Goal: Task Accomplishment & Management: Manage account settings

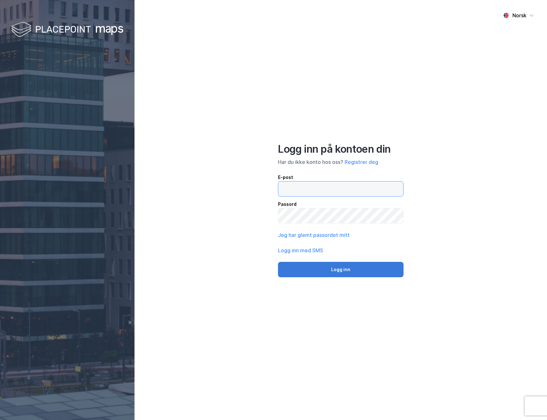
type input "[EMAIL_ADDRESS][DOMAIN_NAME]"
click at [357, 275] on button "Logg inn" at bounding box center [341, 269] width 126 height 15
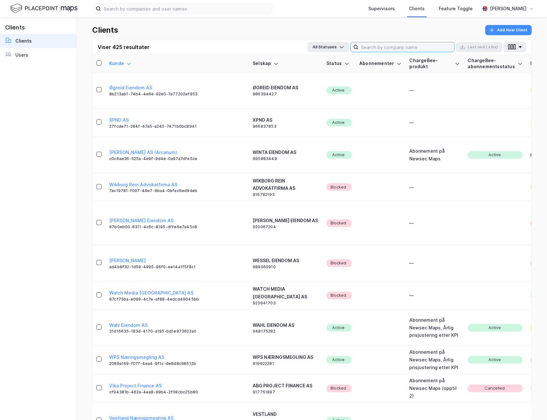
click at [373, 45] on input at bounding box center [407, 47] width 96 height 10
click at [23, 53] on div "Users" at bounding box center [21, 55] width 13 height 8
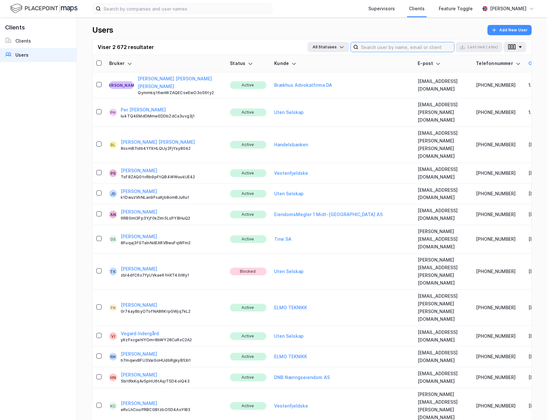
click at [379, 46] on input at bounding box center [407, 47] width 96 height 10
paste input "[EMAIL_ADDRESS][PERSON_NAME][DOMAIN_NAME]"
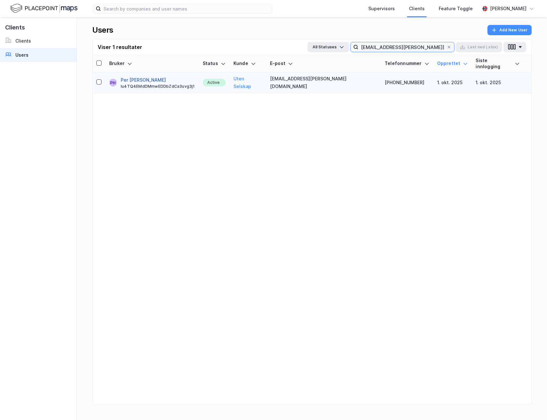
type input "[EMAIL_ADDRESS][PERSON_NAME][DOMAIN_NAME]"
click at [135, 76] on button "Per [PERSON_NAME]" at bounding box center [143, 80] width 45 height 8
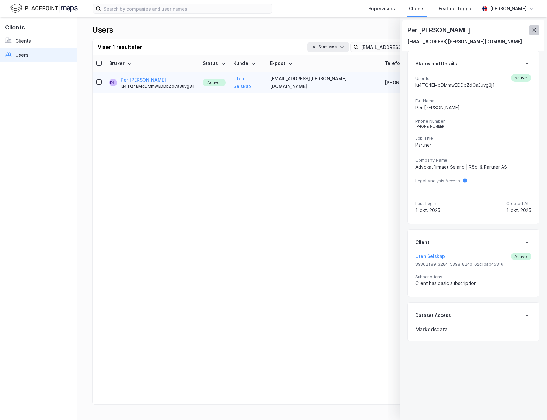
click at [533, 30] on icon at bounding box center [534, 30] width 5 height 5
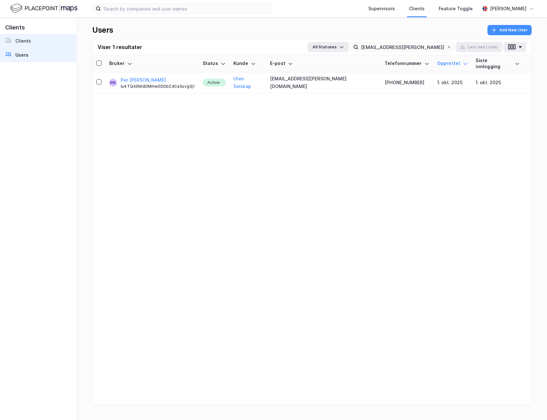
click at [42, 41] on link "Clients" at bounding box center [38, 41] width 77 height 14
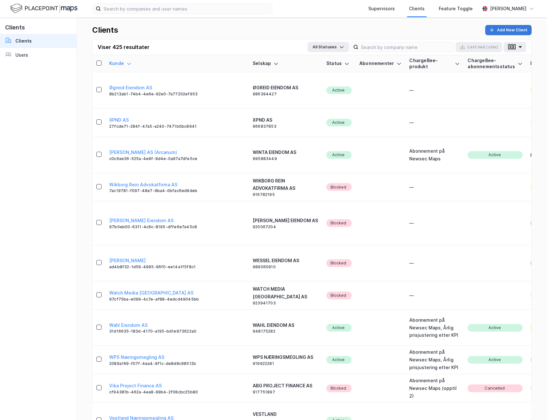
click at [516, 33] on button "Add New Client" at bounding box center [508, 30] width 46 height 10
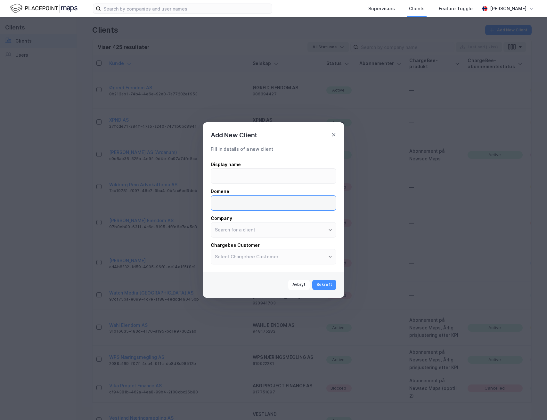
click at [245, 205] on input at bounding box center [273, 203] width 125 height 15
type input "[PERSON_NAME][DOMAIN_NAME]"
click at [234, 230] on input "text" at bounding box center [273, 230] width 125 height 15
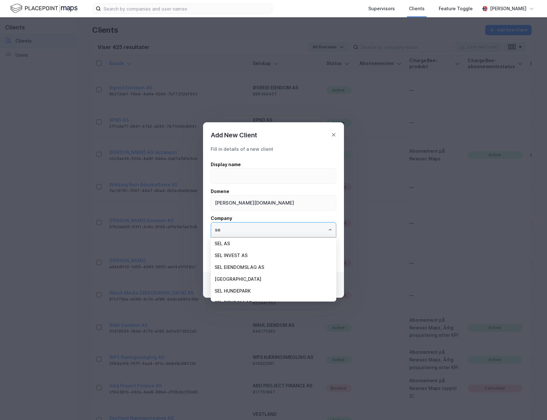
type input "s"
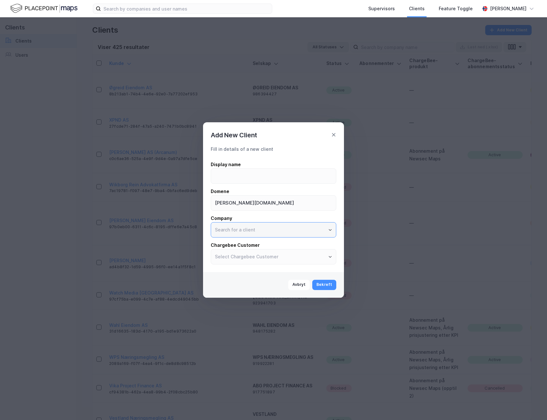
paste input "Advokatfirmaet Seland | Rödl & Partner"
type input "Advokatfirmaet Seland | Rödl & Partner"
drag, startPoint x: 314, startPoint y: 232, endPoint x: 203, endPoint y: 230, distance: 111.2
click at [203, 230] on div "Fill in details of a new client Display name [PERSON_NAME] [PERSON_NAME][DOMAIN…" at bounding box center [273, 206] width 141 height 132
click at [267, 242] on li "ADVOKATFIRMAET SELAND I RÖDL & PARTNER AS" at bounding box center [274, 244] width 126 height 12
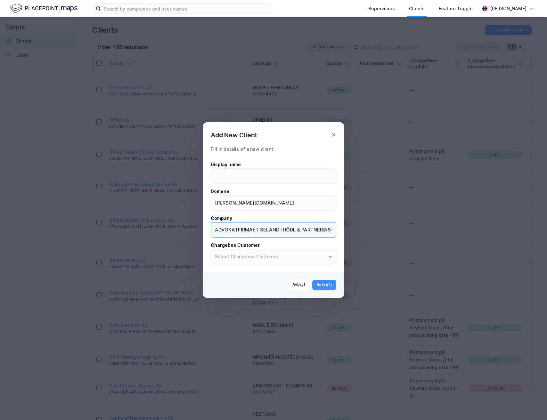
type input "ADVOKATFIRMAET SELAND I RÖDL & PARTNER AS"
click at [234, 177] on input at bounding box center [273, 176] width 125 height 15
paste input "SELAND I RÖDL & PARTNER AS"
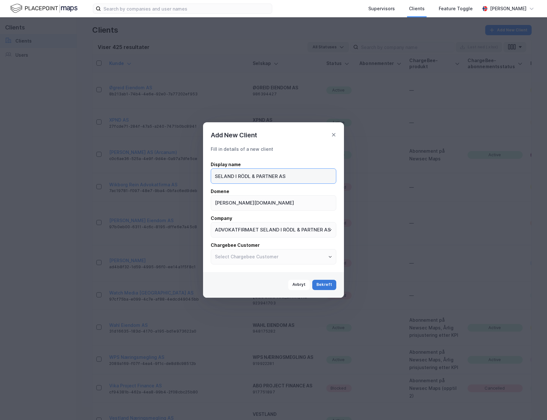
type input "SELAND I RÖDL & PARTNER AS"
click at [325, 283] on button "Bekreft" at bounding box center [324, 285] width 24 height 10
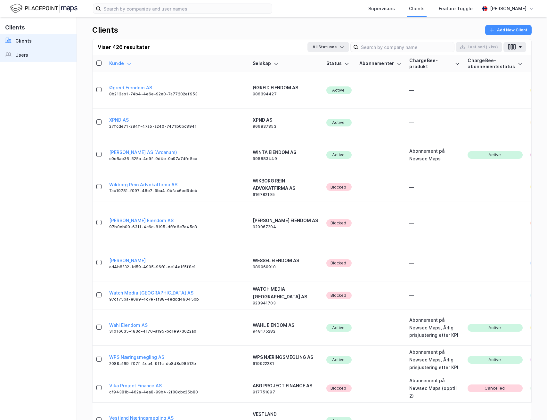
click at [38, 58] on link "Users" at bounding box center [38, 55] width 77 height 14
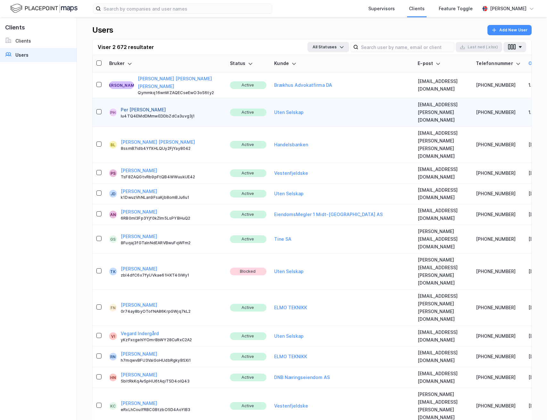
click at [145, 106] on button "Per [PERSON_NAME]" at bounding box center [143, 110] width 45 height 8
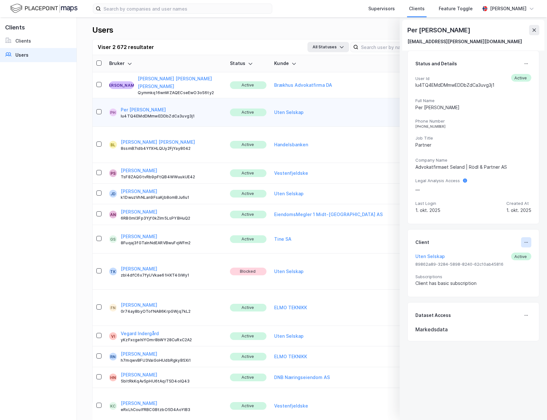
click at [524, 243] on button at bounding box center [526, 242] width 10 height 10
click at [508, 246] on div "Set Client" at bounding box center [505, 245] width 22 height 8
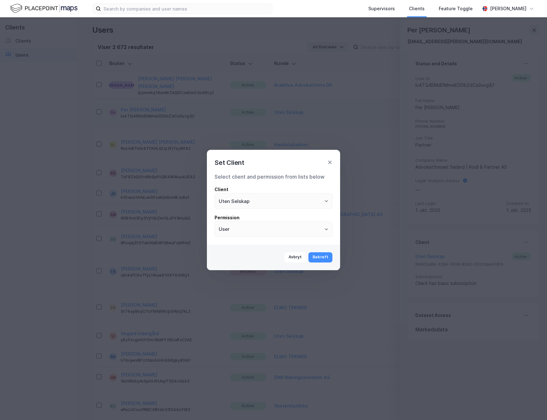
click at [303, 210] on div "Select client and permission from lists below Client Uten Selskap Permission Us…" at bounding box center [274, 205] width 118 height 64
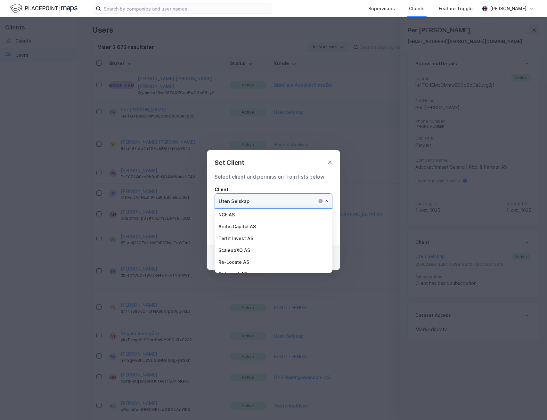
click at [303, 205] on input "Uten Selskap" at bounding box center [273, 201] width 117 height 15
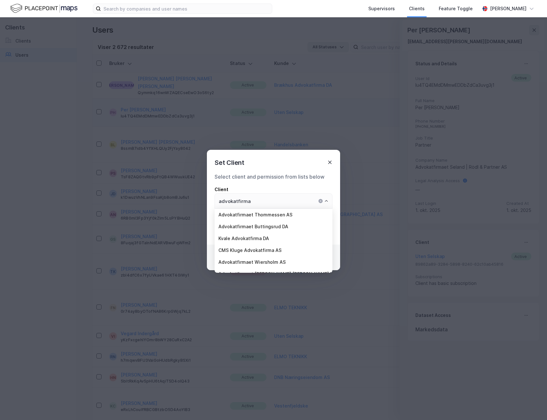
type input "Uten Selskap"
click at [329, 163] on icon at bounding box center [329, 162] width 5 height 5
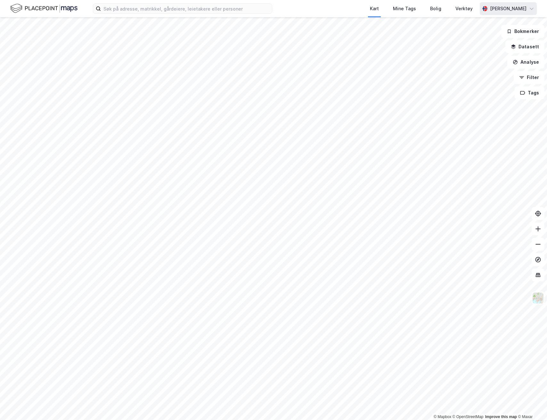
click at [494, 6] on div "[PERSON_NAME]" at bounding box center [508, 9] width 37 height 8
click at [492, 52] on div "Logg ut" at bounding box center [495, 54] width 83 height 15
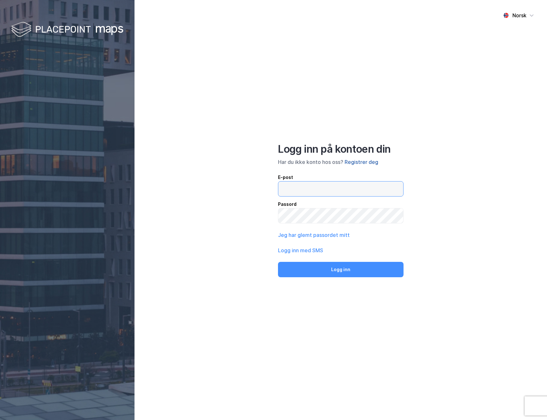
type input "[EMAIL_ADDRESS][DOMAIN_NAME]"
click at [368, 163] on button "Registrer deg" at bounding box center [362, 162] width 34 height 8
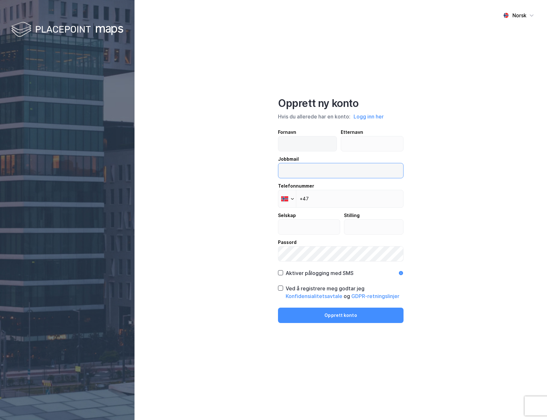
type input "[EMAIL_ADDRESS][DOMAIN_NAME]"
click at [301, 146] on input "text" at bounding box center [307, 143] width 58 height 15
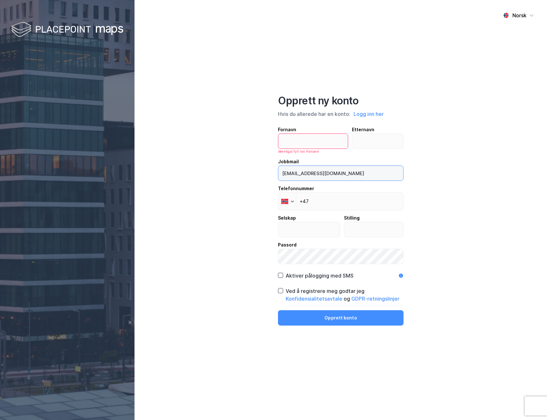
drag, startPoint x: 337, startPoint y: 173, endPoint x: 255, endPoint y: 167, distance: 82.0
click at [255, 167] on div "Norsk Opprett ny konto Hvis du allerede har en konto: Logg inn her Fornavn Venn…" at bounding box center [341, 210] width 413 height 420
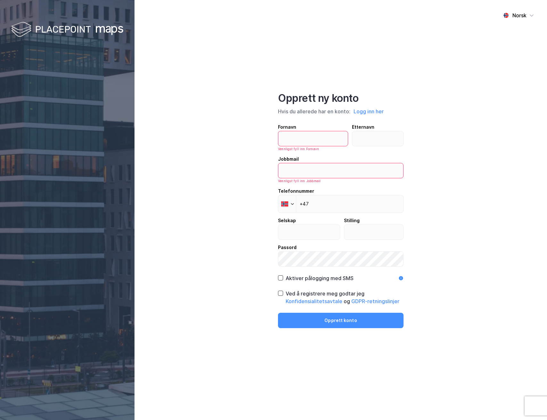
click at [425, 180] on div "Norsk Opprett ny konto Hvis du allerede har en konto: Logg inn her Fornavn Venn…" at bounding box center [341, 210] width 413 height 420
click at [269, 258] on div "Norsk Opprett ny konto Hvis du allerede har en konto: Logg inn her Fornavn Venn…" at bounding box center [341, 210] width 413 height 420
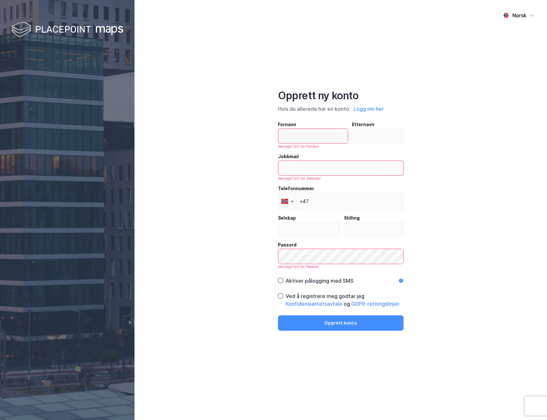
click at [292, 140] on input "text" at bounding box center [313, 136] width 70 height 15
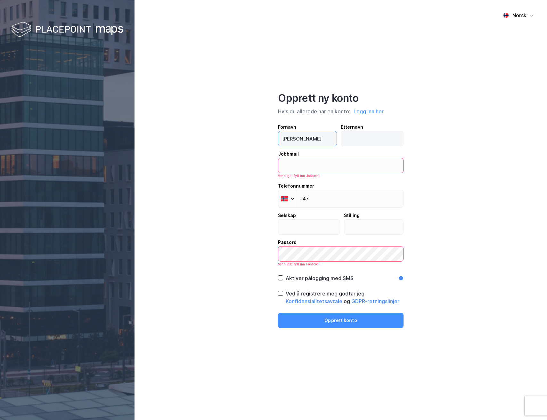
type input "[PERSON_NAME]"
click at [360, 139] on input "text" at bounding box center [372, 138] width 62 height 15
type input "Hosar"
click at [342, 165] on input "email" at bounding box center [340, 165] width 125 height 15
paste input "[EMAIL_ADDRESS][PERSON_NAME][DOMAIN_NAME]"
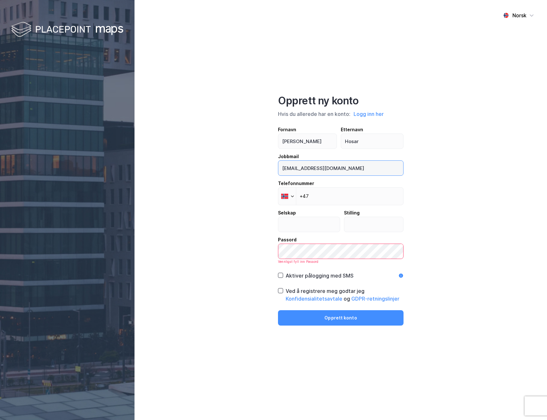
type input "[EMAIL_ADDRESS][PERSON_NAME][DOMAIN_NAME]"
click at [259, 323] on div "Norsk Opprett ny konto Hvis du allerede har en konto: Logg inn her Fornavn Per …" at bounding box center [341, 210] width 413 height 420
click at [276, 253] on div "Norsk Opprett ny konto Hvis du allerede har en konto: Logg inn her Fornavn Per …" at bounding box center [341, 210] width 413 height 420
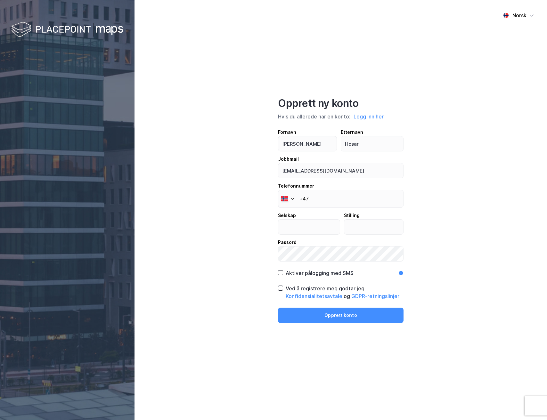
click at [215, 264] on div "Norsk Opprett ny konto Hvis du allerede har en konto: Logg inn her Fornavn Per …" at bounding box center [341, 210] width 413 height 420
click at [259, 257] on div "Norsk Opprett ny konto Hvis du allerede har en konto: Logg inn her Fornavn Per …" at bounding box center [341, 210] width 413 height 420
click at [281, 289] on icon at bounding box center [280, 288] width 4 height 4
click at [322, 309] on button "Opprett konto" at bounding box center [341, 315] width 126 height 15
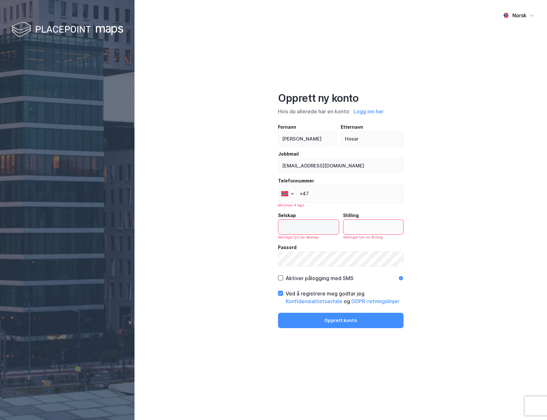
click at [308, 229] on input "text" at bounding box center [308, 227] width 61 height 15
click at [263, 235] on div "Norsk Opprett ny konto Hvis du allerede har en konto: Logg inn her Fornavn Per …" at bounding box center [341, 210] width 413 height 420
click at [446, 233] on div "Norsk Opprett ny konto Hvis du allerede har en konto: Logg inn her Fornavn Per …" at bounding box center [341, 210] width 413 height 420
click at [309, 226] on input "text" at bounding box center [308, 227] width 61 height 15
paste input "Advokatfirmaet Seland | Rödl & Partner AS."
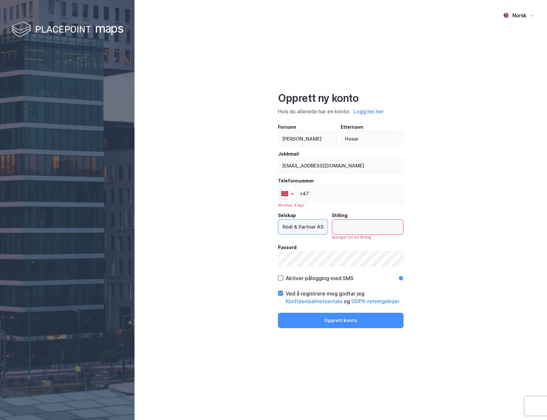
scroll to position [0, 48]
click at [290, 227] on input "Advokatfirmaet Seland | Rödl & Partner AS" at bounding box center [302, 227] width 49 height 15
type input "Advokatfirmaet Seland Rödl & Partner AS"
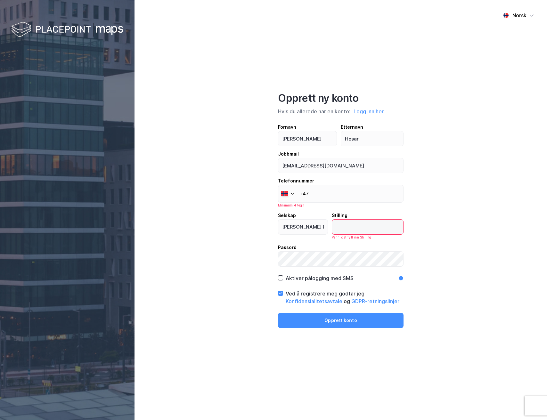
click at [371, 229] on input "text" at bounding box center [367, 227] width 71 height 15
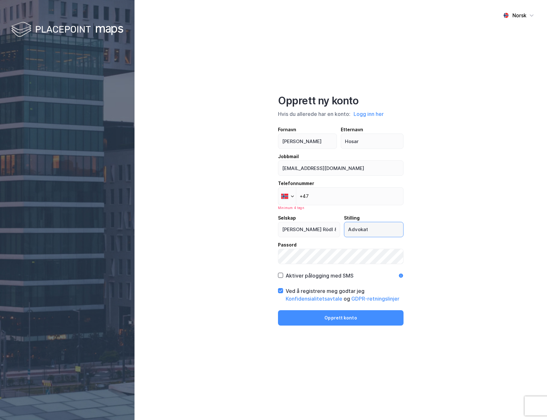
type input "Advokat"
click at [337, 195] on input "+47" at bounding box center [341, 196] width 126 height 18
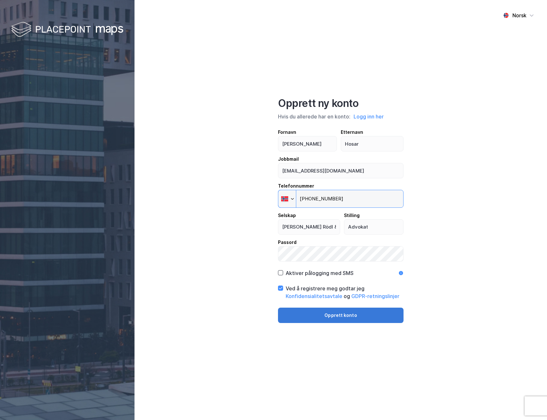
type input "[PHONE_NUMBER]"
click at [323, 319] on button "Opprett konto" at bounding box center [341, 315] width 126 height 15
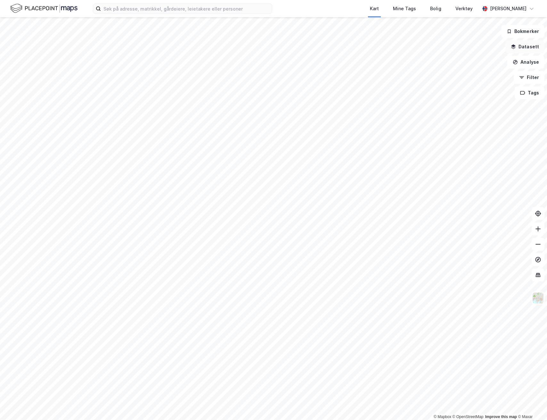
click at [527, 47] on button "Datasett" at bounding box center [525, 46] width 39 height 13
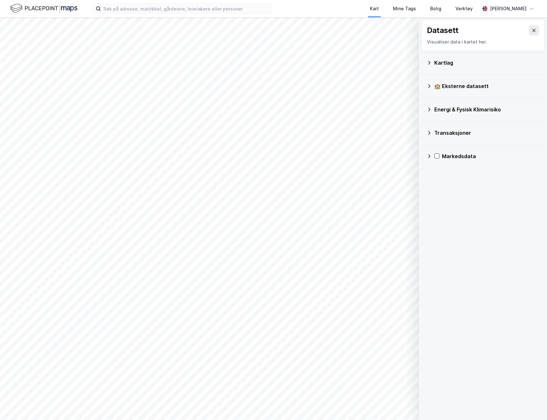
click at [430, 64] on icon at bounding box center [429, 62] width 5 height 5
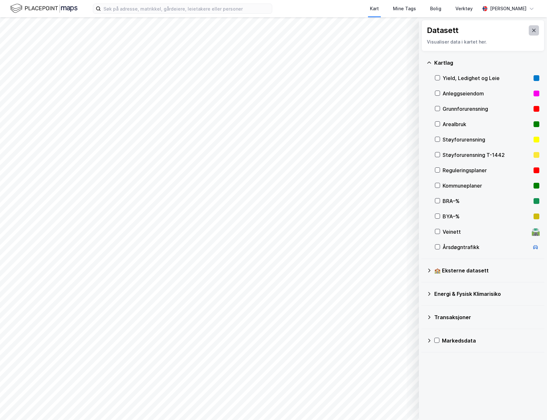
click at [532, 30] on icon at bounding box center [534, 30] width 5 height 5
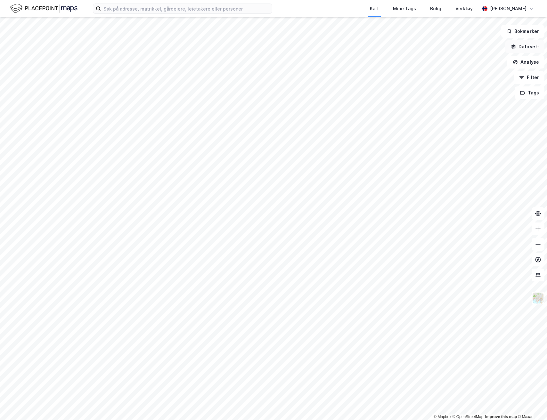
click at [525, 46] on button "Datasett" at bounding box center [525, 46] width 39 height 13
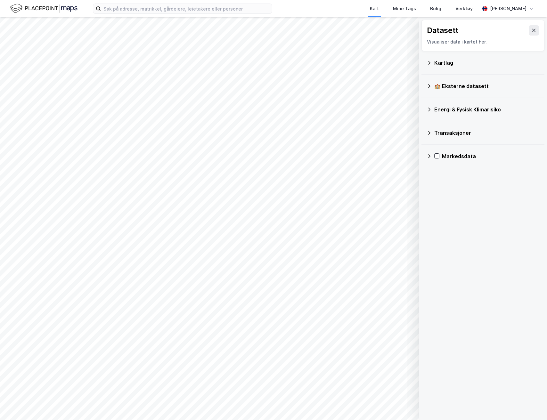
click at [434, 61] on div "Kartlag" at bounding box center [483, 62] width 113 height 15
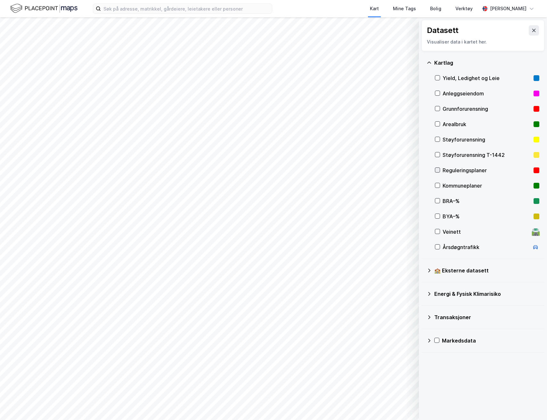
click at [438, 170] on icon at bounding box center [437, 170] width 4 height 4
click at [380, 402] on icon "button" at bounding box center [381, 403] width 5 height 5
click at [403, 390] on button at bounding box center [406, 389] width 10 height 10
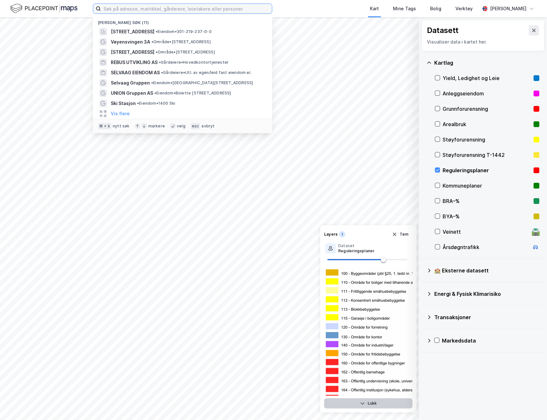
click at [167, 9] on input at bounding box center [186, 9] width 171 height 10
paste input "stigarbakkvegen 85"
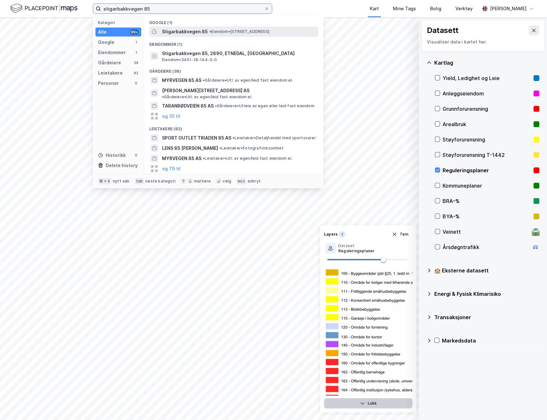
type input "stigarbakkvegen 85"
click at [198, 32] on span "Stigarbakkvegen 85" at bounding box center [185, 32] width 46 height 8
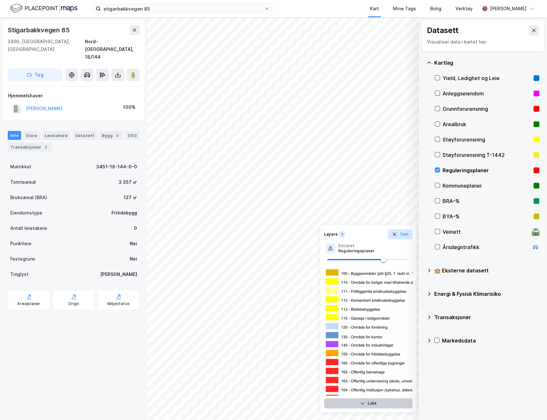
click at [408, 236] on button "Tøm" at bounding box center [400, 234] width 25 height 10
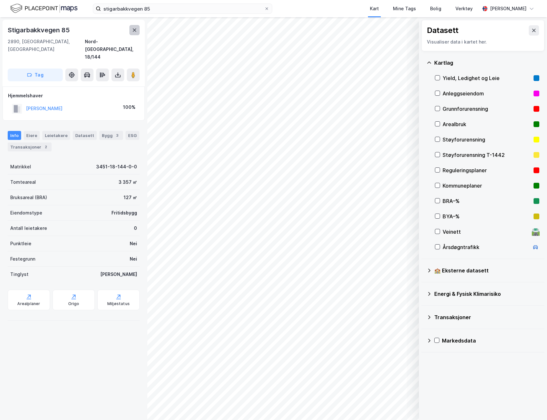
click at [137, 31] on button at bounding box center [134, 30] width 10 height 10
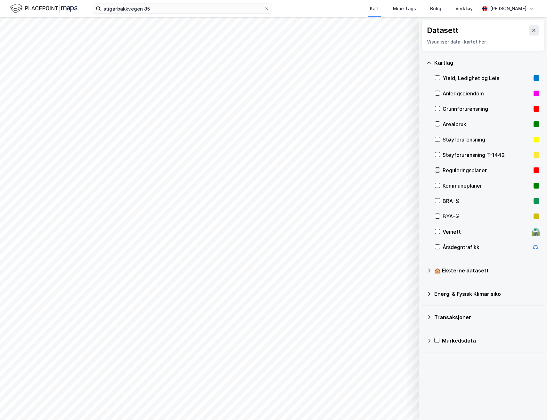
click at [438, 170] on icon at bounding box center [437, 170] width 4 height 4
click at [435, 171] on div at bounding box center [437, 170] width 5 height 5
click at [437, 186] on icon at bounding box center [437, 185] width 4 height 4
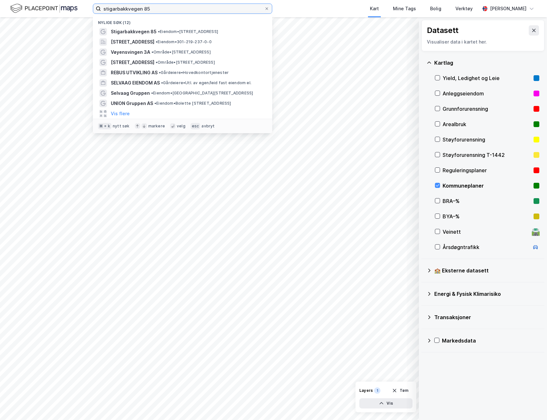
click at [155, 11] on input "stigarbakkvegen 85" at bounding box center [182, 9] width 163 height 10
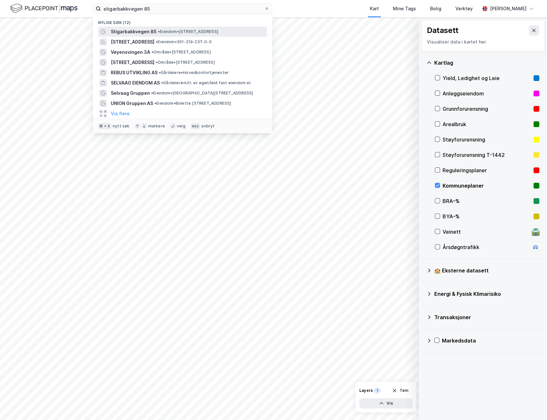
click at [174, 30] on span "• Eiendom • Stigarbakkvegen 85, 2890 Etnedal" at bounding box center [188, 31] width 60 height 5
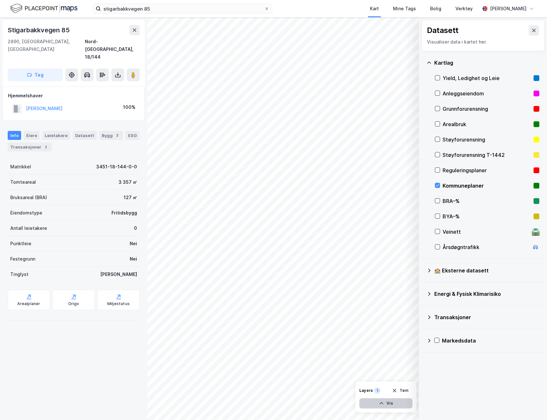
click at [398, 407] on button "Vis" at bounding box center [385, 404] width 53 height 10
click at [392, 404] on button "Lukk" at bounding box center [368, 404] width 88 height 10
click at [392, 402] on button "Vis" at bounding box center [385, 404] width 53 height 10
click at [403, 390] on button at bounding box center [406, 389] width 10 height 10
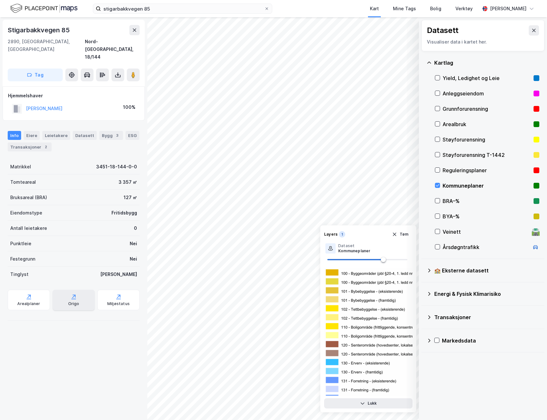
click at [75, 290] on div "Origo" at bounding box center [74, 300] width 42 height 21
click at [28, 294] on div "Arealplaner" at bounding box center [29, 300] width 42 height 21
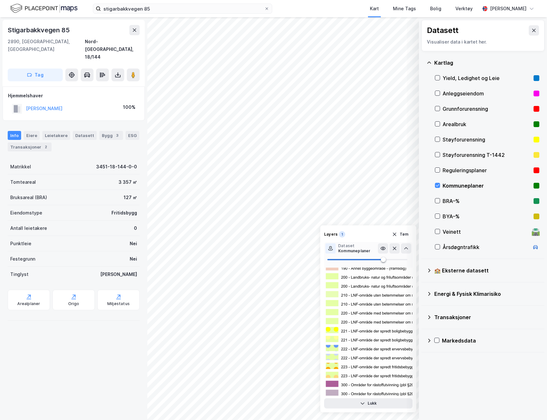
scroll to position [390, 0]
click at [365, 401] on button "Lukk" at bounding box center [368, 404] width 88 height 10
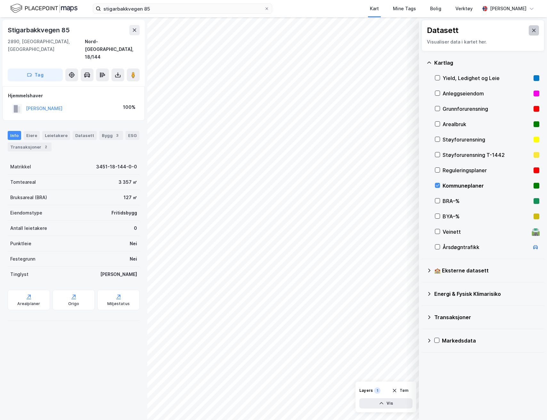
click at [532, 31] on icon at bounding box center [534, 30] width 5 height 5
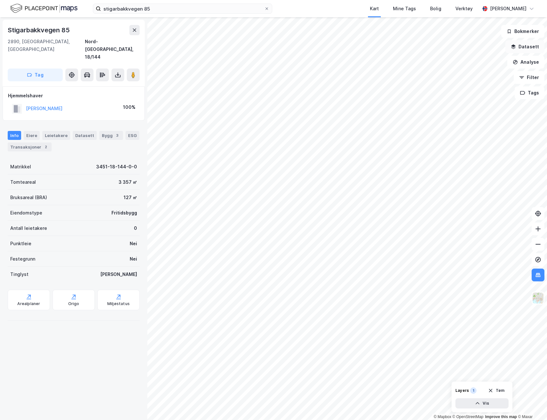
click at [525, 44] on button "Datasett" at bounding box center [525, 46] width 39 height 13
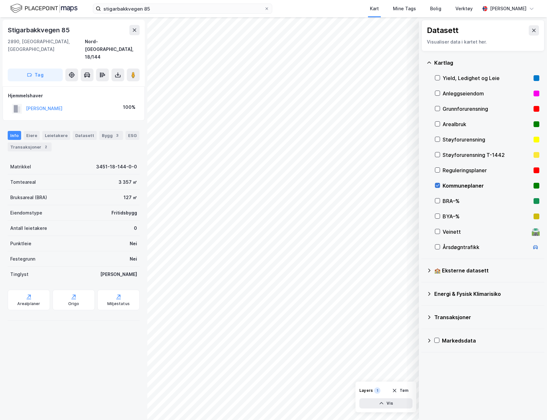
click at [440, 185] on div at bounding box center [437, 185] width 5 height 5
click at [529, 34] on button at bounding box center [534, 30] width 10 height 10
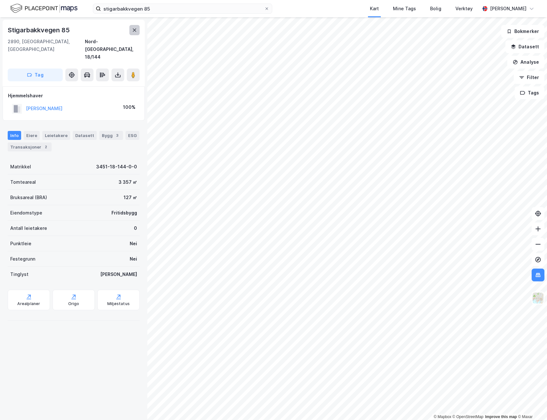
click at [136, 28] on icon at bounding box center [134, 30] width 5 height 5
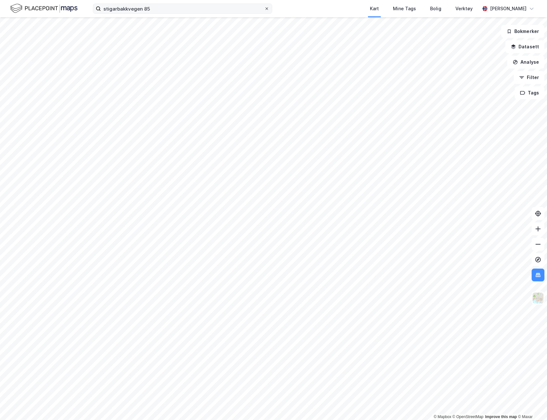
click at [268, 9] on icon at bounding box center [267, 9] width 4 height 4
click at [264, 9] on input "stigarbakkvegen 85" at bounding box center [182, 9] width 163 height 10
click at [286, 11] on div "Kart Mine Tags Bolig Verktøy Martine Sørensen" at bounding box center [273, 8] width 547 height 17
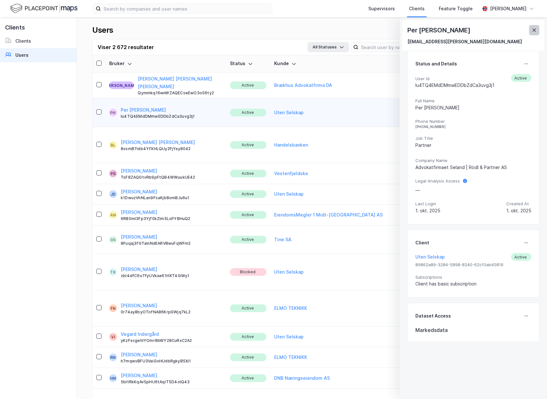
click at [533, 31] on icon at bounding box center [535, 30] width 4 height 3
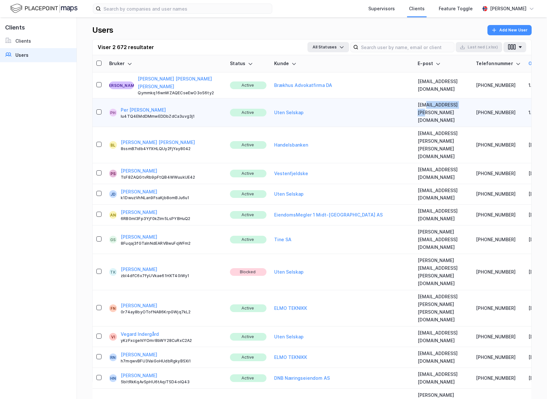
drag, startPoint x: 419, startPoint y: 107, endPoint x: 392, endPoint y: 109, distance: 27.3
click at [414, 107] on td "[EMAIL_ADDRESS][PERSON_NAME][DOMAIN_NAME]" at bounding box center [443, 112] width 58 height 29
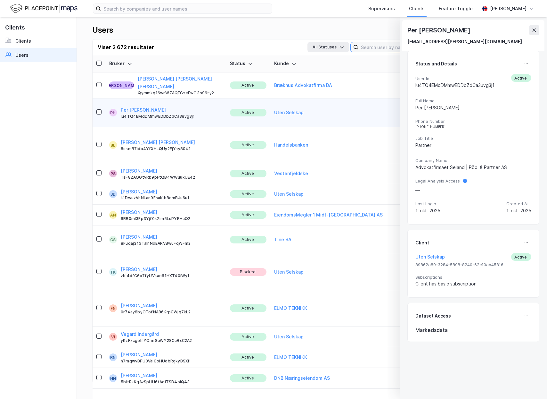
click at [380, 46] on input at bounding box center [407, 47] width 96 height 10
paste input "SELAND I RÖDL & PARTNER AS"
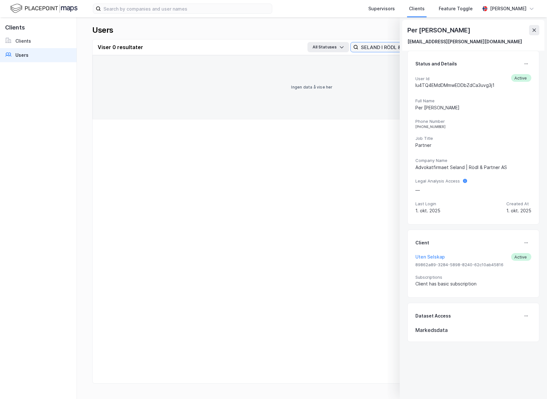
type input "SELAND I RÖDL & PARTNER AS"
